Goal: Navigation & Orientation: Find specific page/section

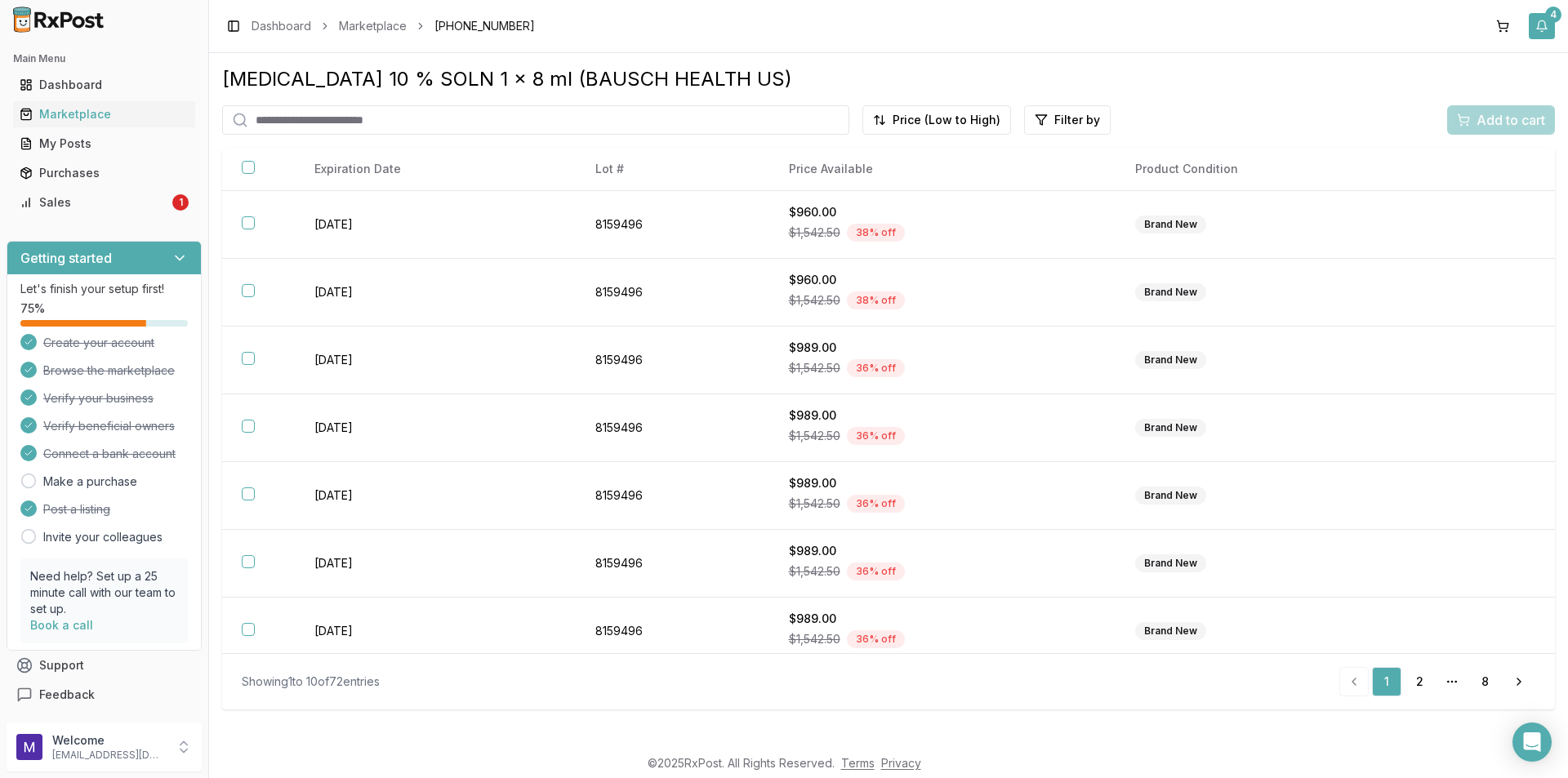
click at [1551, 23] on button "4" at bounding box center [1541, 25] width 26 height 26
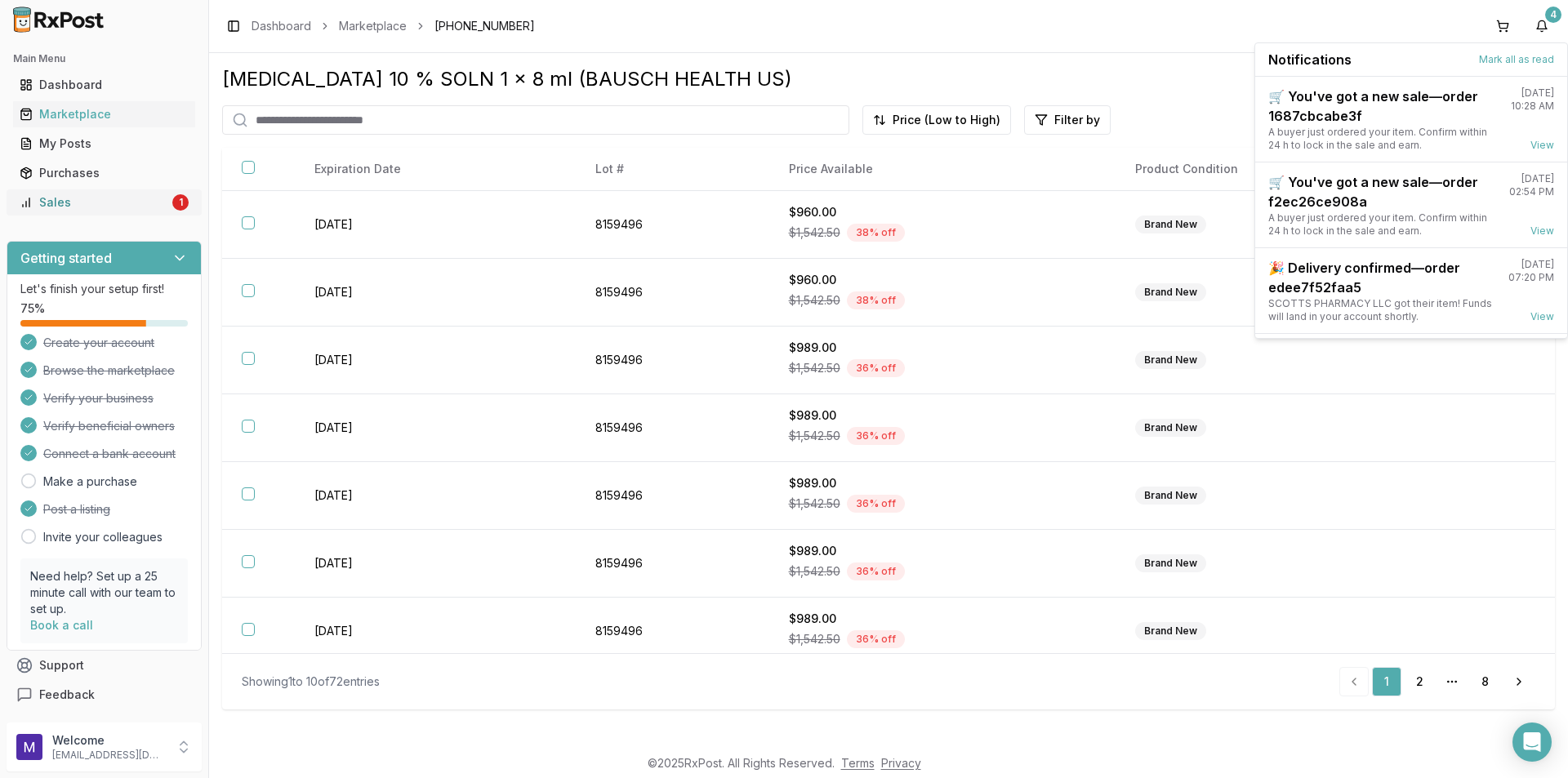
click at [93, 206] on div "Sales" at bounding box center [94, 202] width 149 height 17
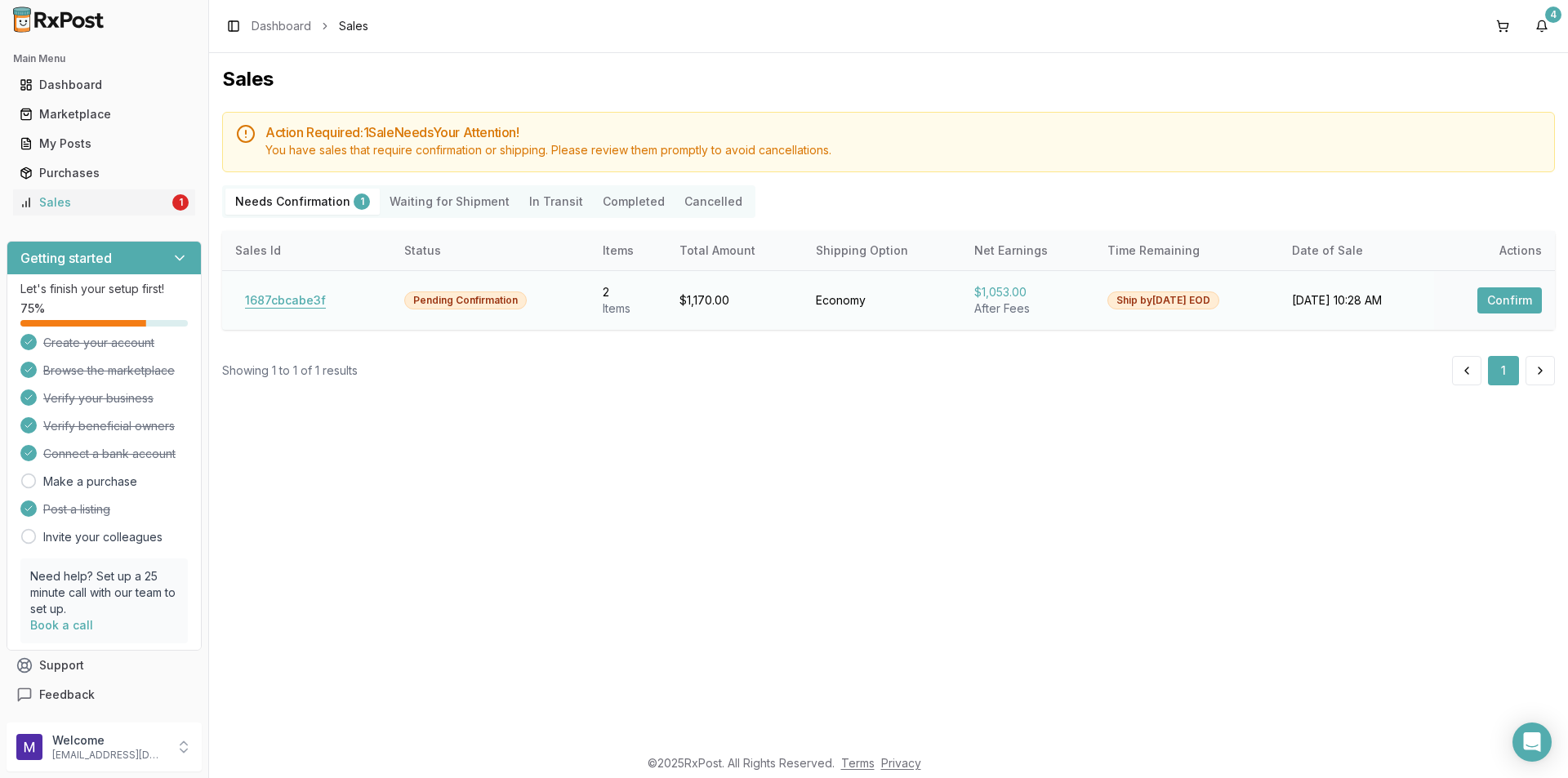
click at [283, 305] on button "1687cbcabe3f" at bounding box center [285, 301] width 101 height 26
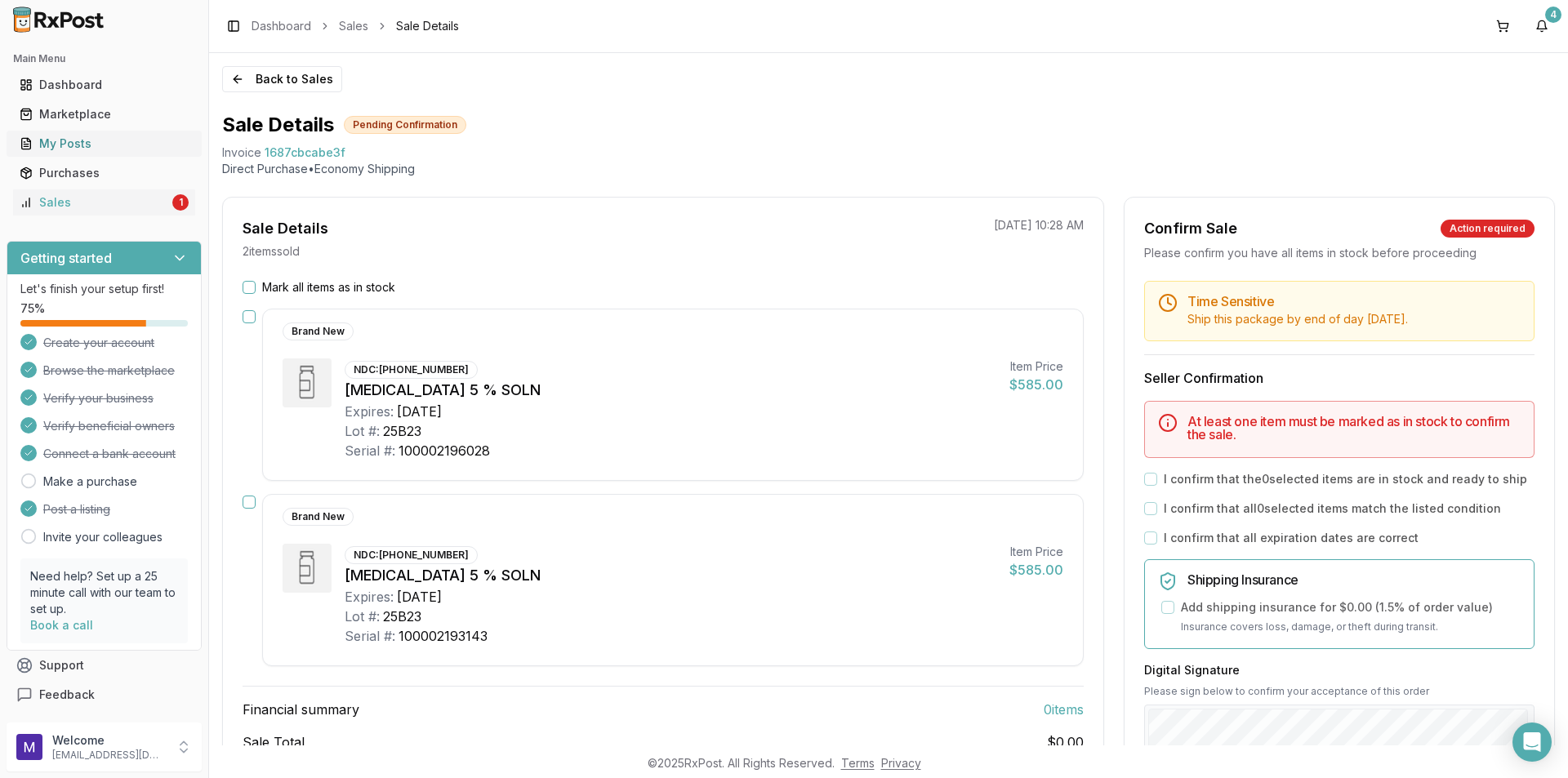
click at [100, 133] on link "My Posts" at bounding box center [103, 143] width 182 height 29
click at [89, 148] on div "My Posts" at bounding box center [103, 143] width 169 height 17
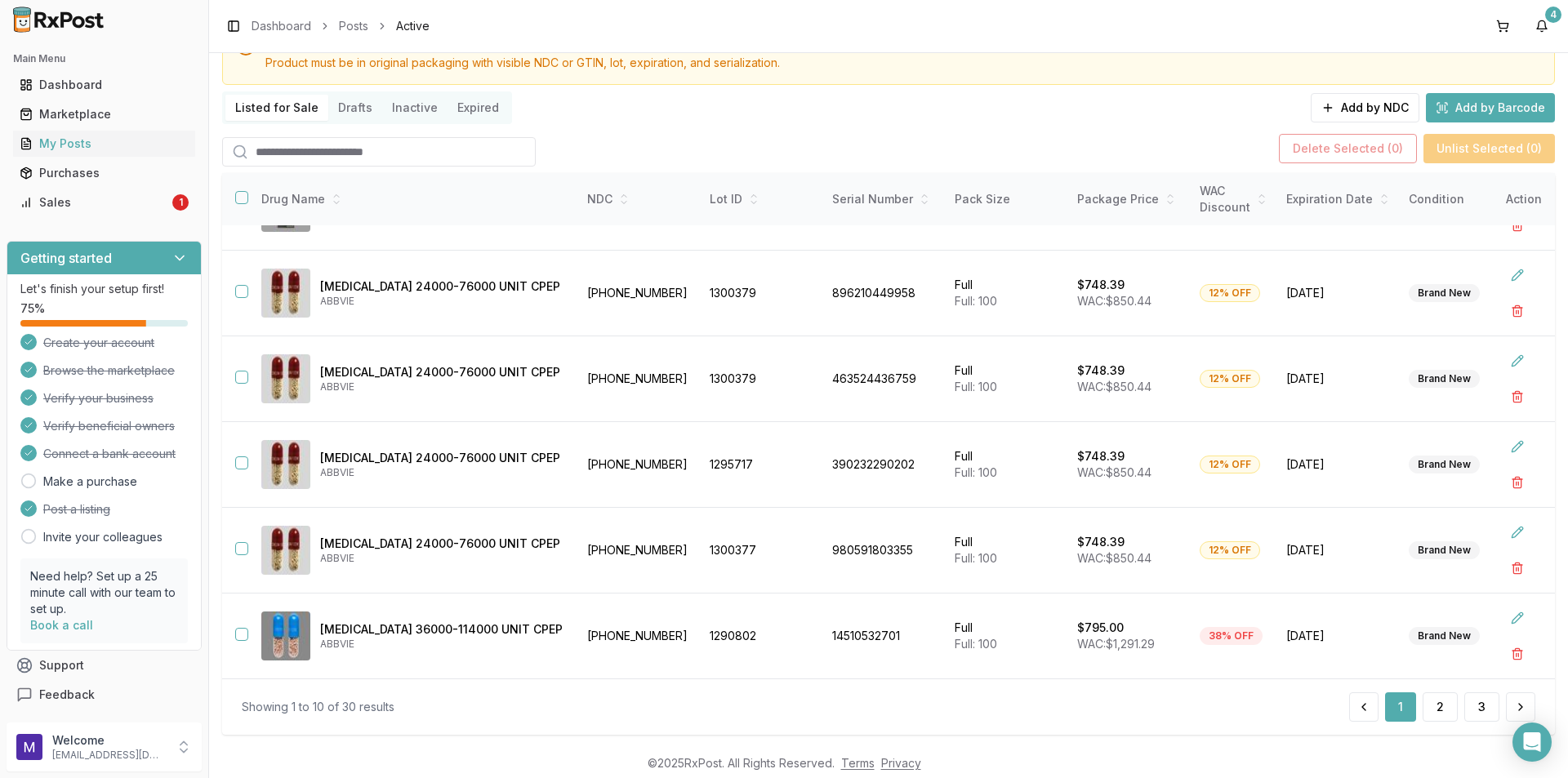
scroll to position [77, 0]
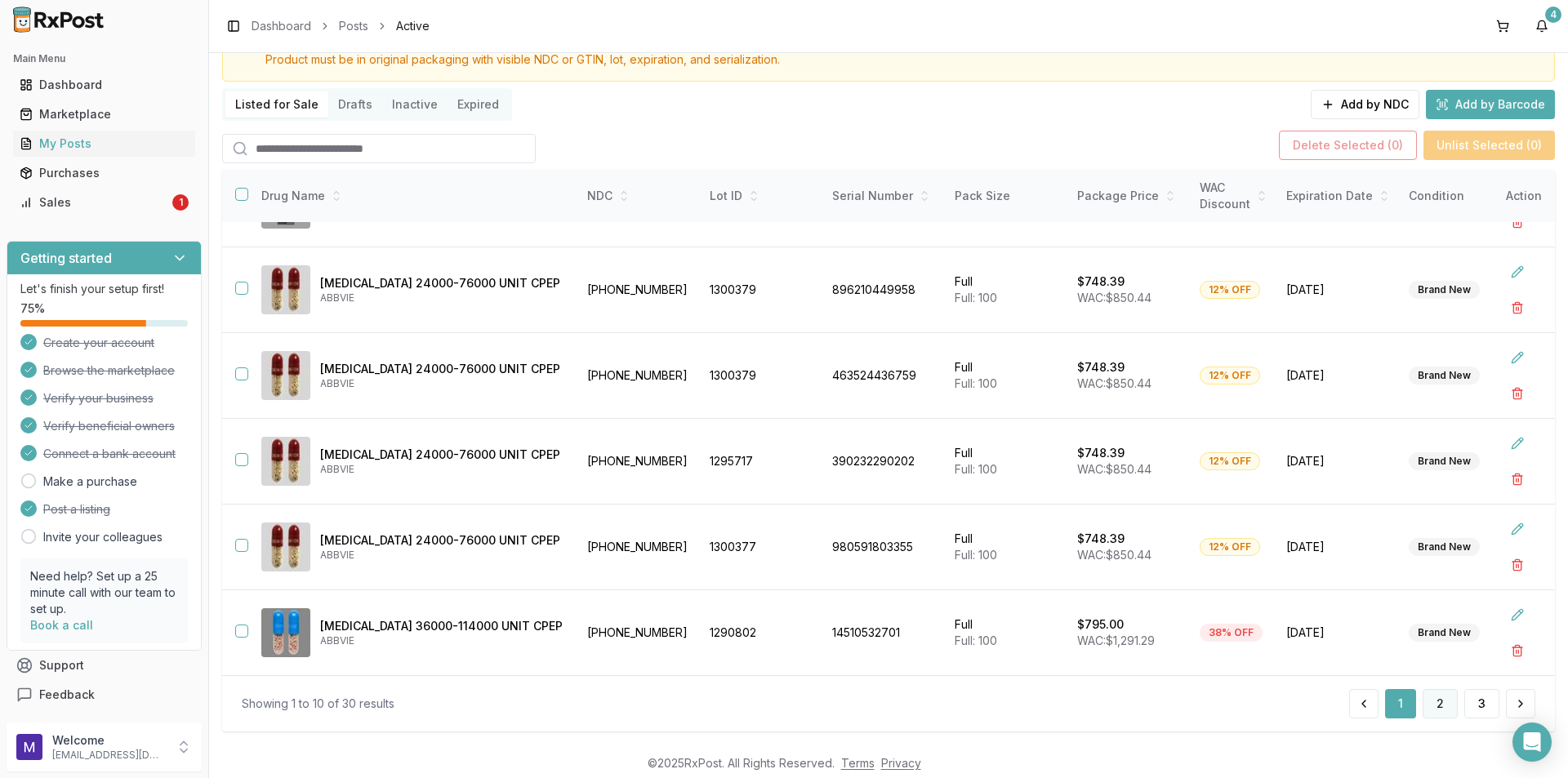
click at [1442, 711] on button "2" at bounding box center [1440, 704] width 35 height 29
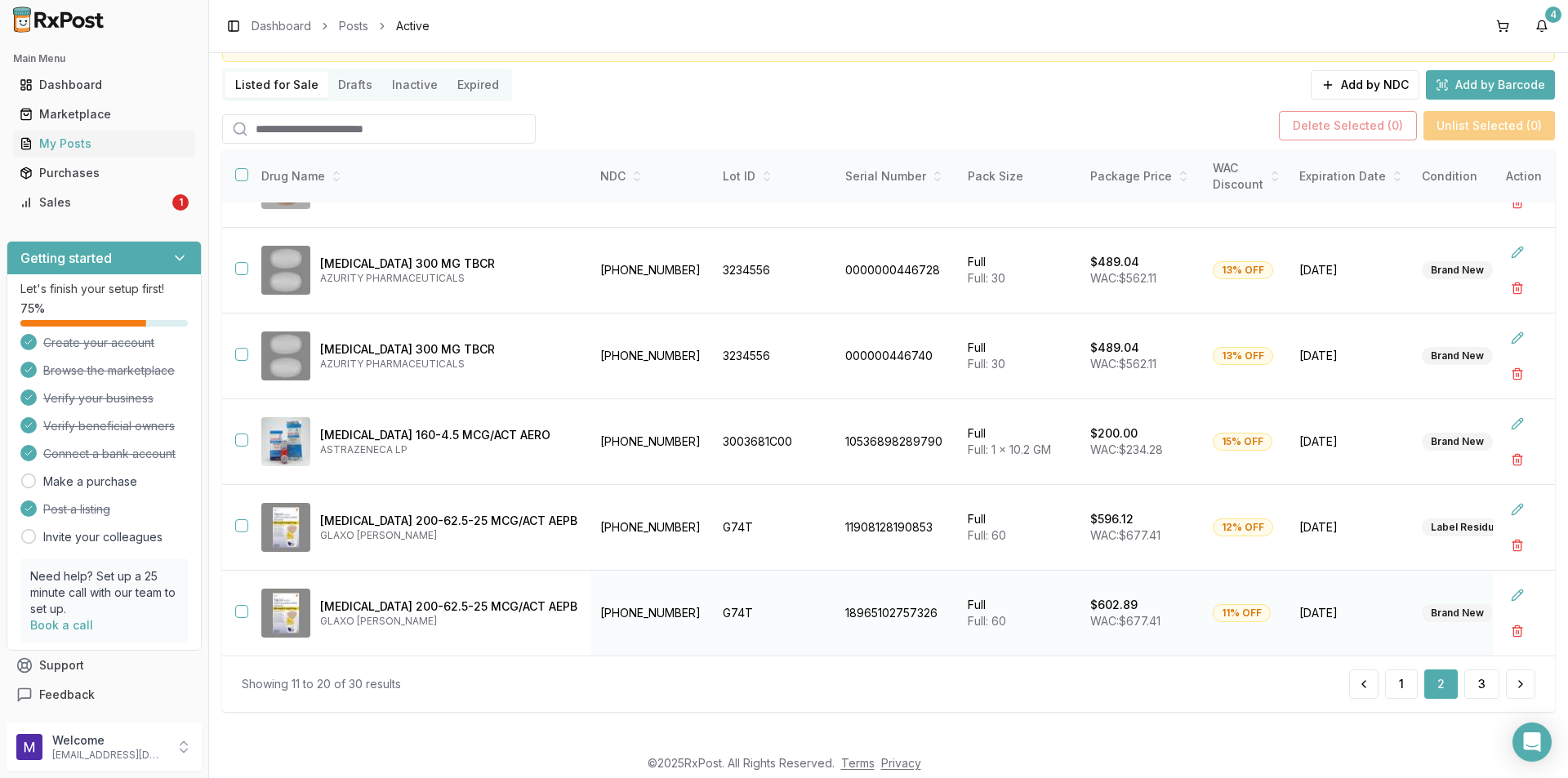
scroll to position [97, 0]
click at [1481, 688] on button "3" at bounding box center [1481, 685] width 35 height 29
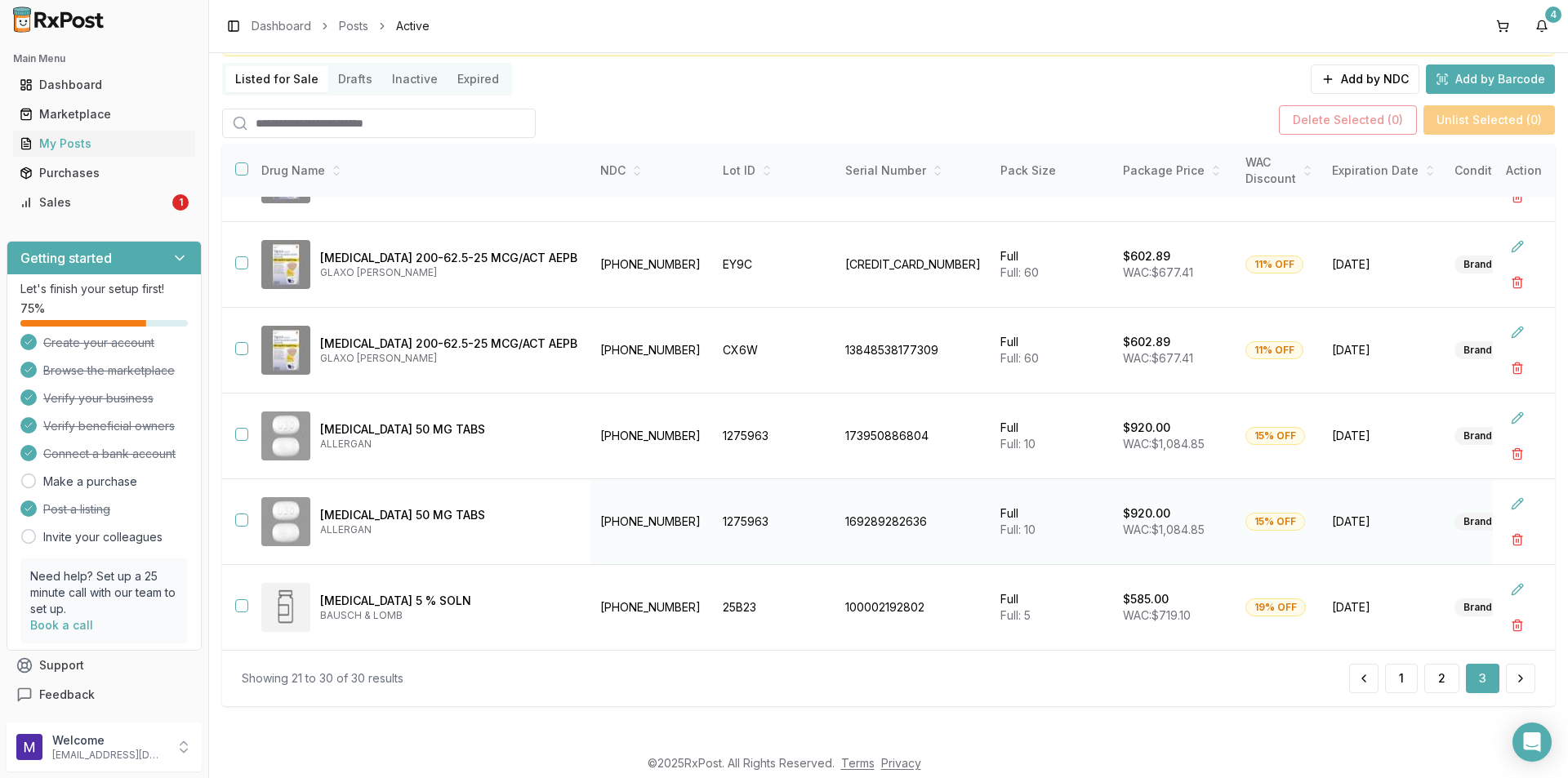
scroll to position [410, 0]
